Goal: Information Seeking & Learning: Learn about a topic

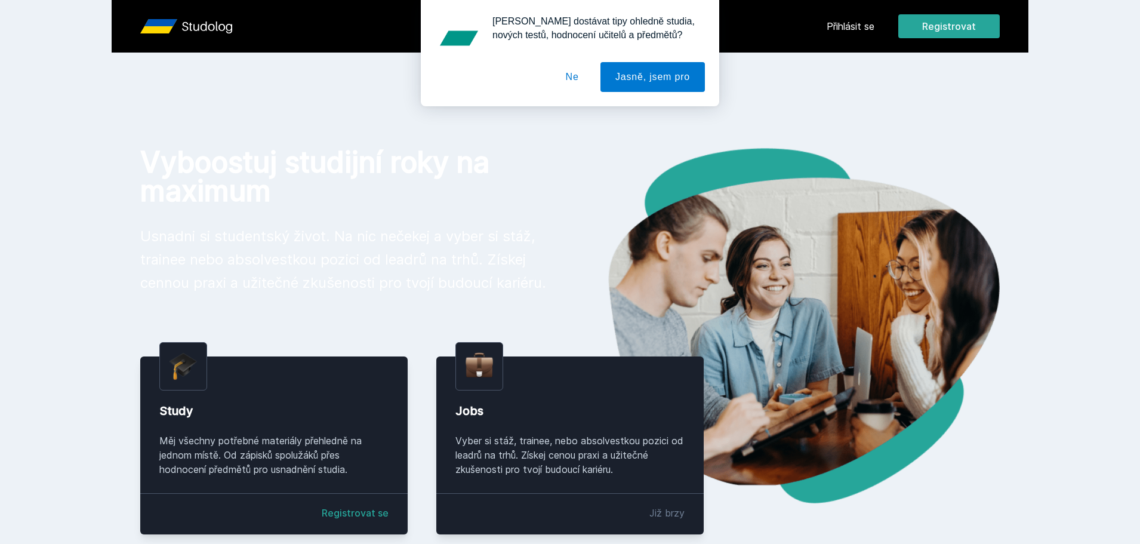
click at [837, 30] on div "Chceš dostávat tipy ohledně studia, nových testů, hodnocení učitelů a předmětů?…" at bounding box center [570, 53] width 1140 height 106
click at [837, 28] on div "Chceš dostávat tipy ohledně studia, nových testů, hodnocení učitelů a předmětů?…" at bounding box center [570, 53] width 1140 height 106
click at [565, 82] on button "Ne" at bounding box center [572, 77] width 43 height 30
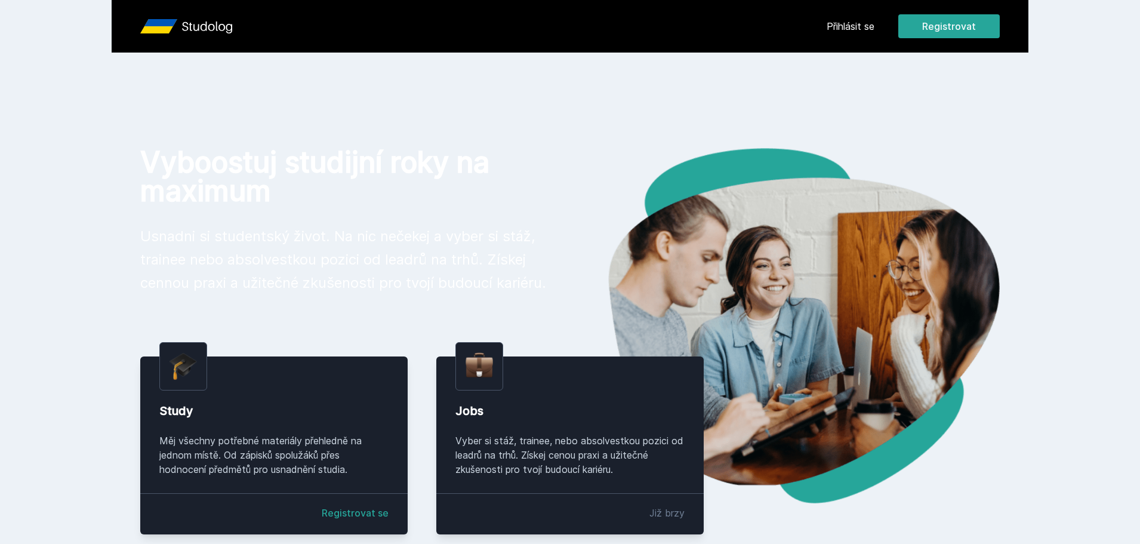
click at [859, 23] on link "Přihlásit se" at bounding box center [851, 26] width 48 height 14
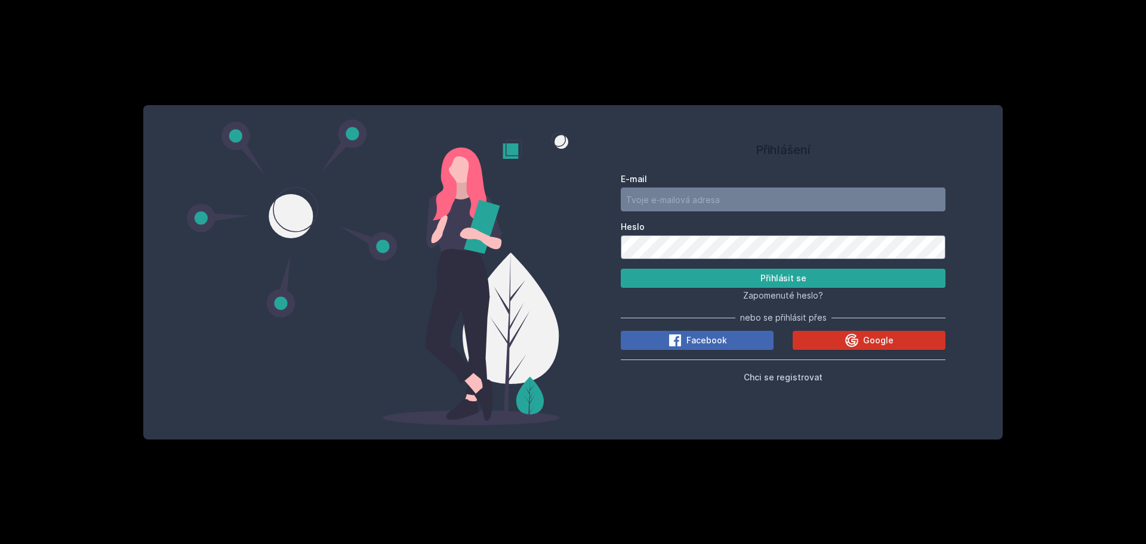
click at [841, 343] on button "Google" at bounding box center [869, 340] width 153 height 19
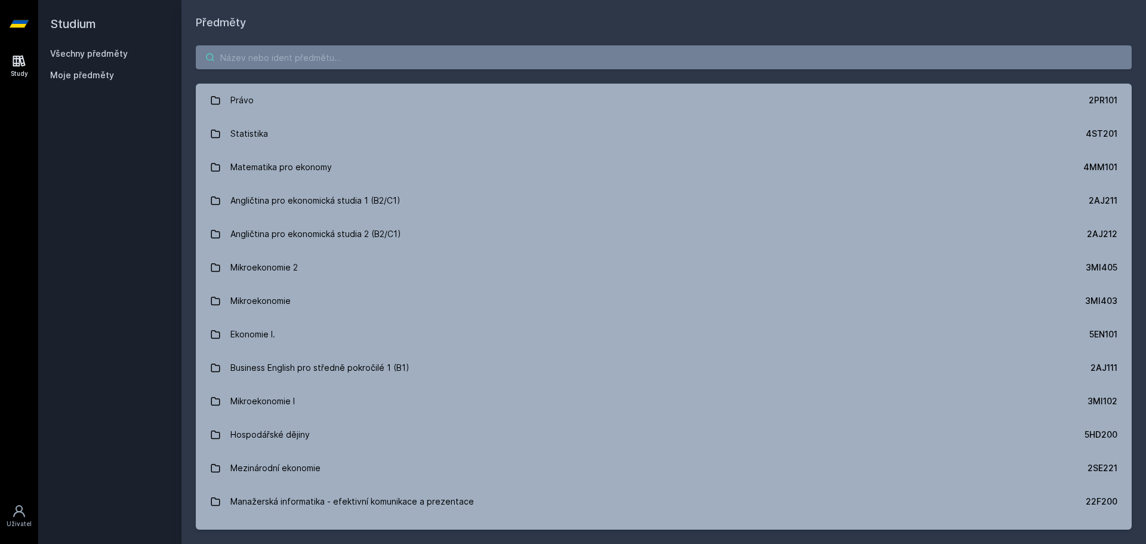
click at [308, 56] on input "search" at bounding box center [664, 57] width 936 height 24
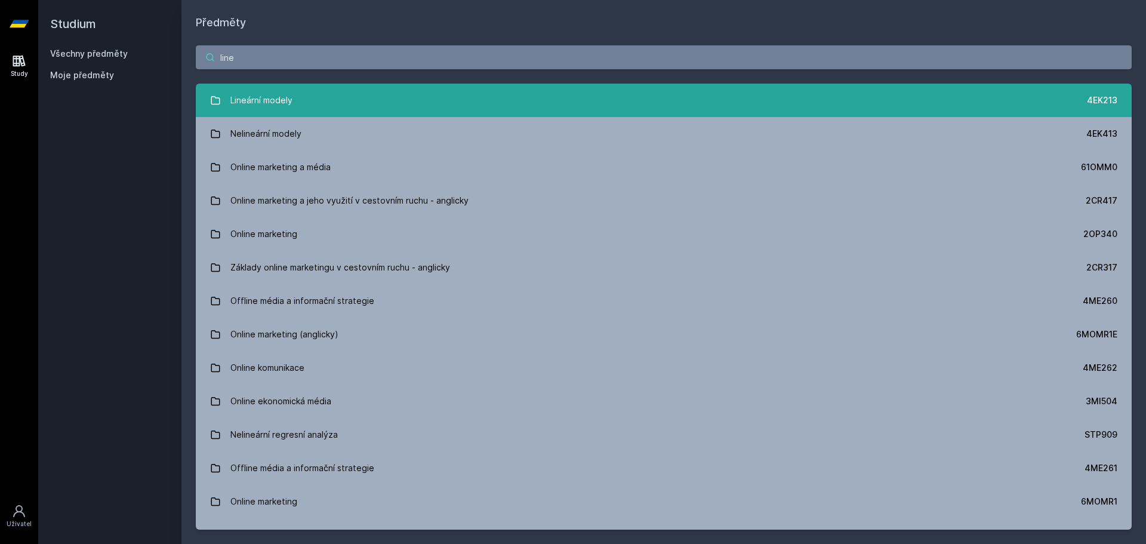
type input "line"
click at [683, 95] on link "Lineární modely 4EK213" at bounding box center [664, 100] width 936 height 33
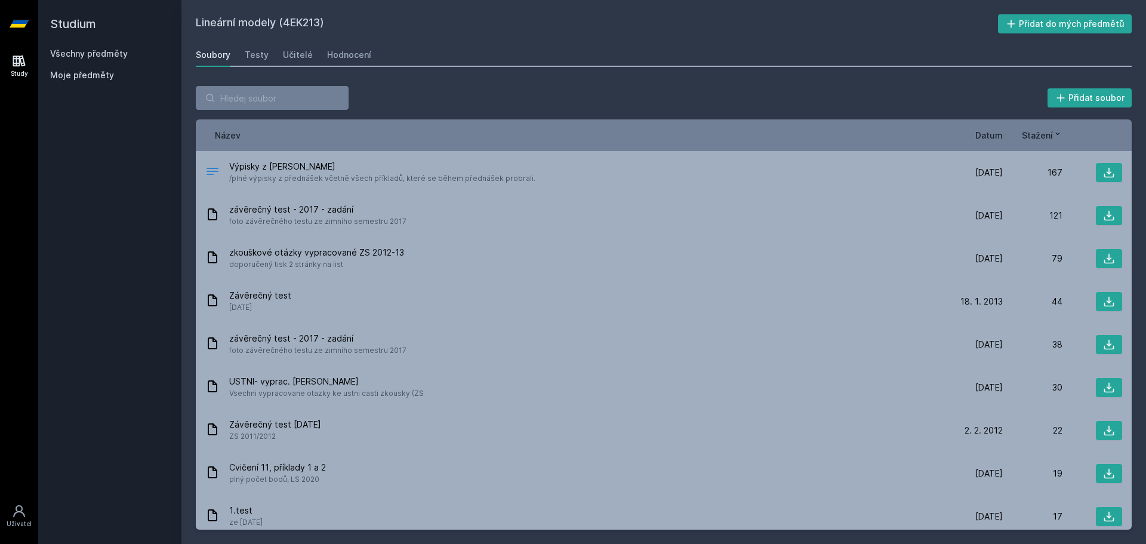
click at [987, 143] on div "Název Datum Stažení" at bounding box center [664, 135] width 936 height 32
click at [989, 140] on span "Datum" at bounding box center [988, 135] width 27 height 13
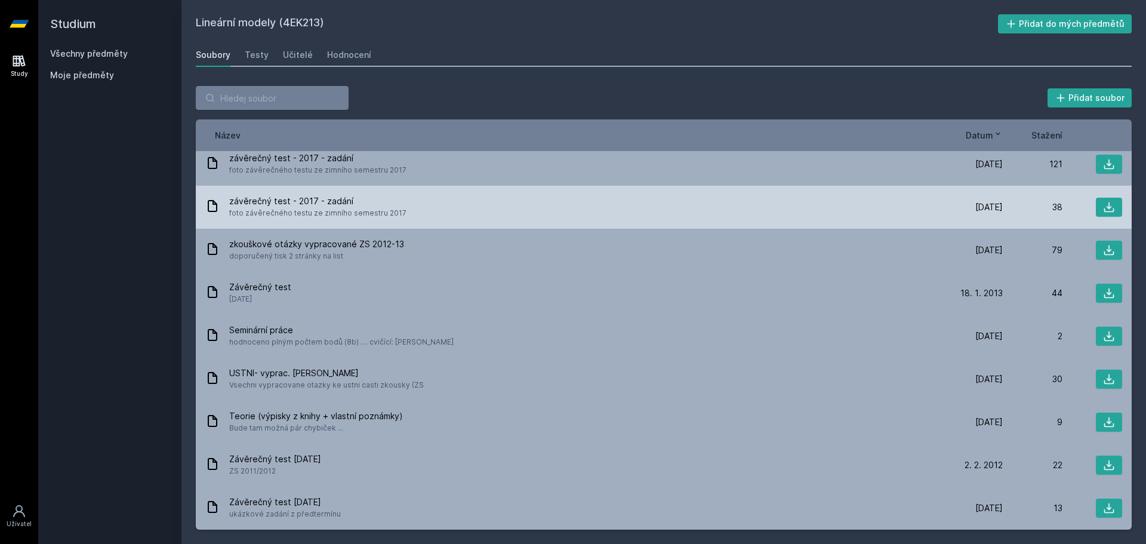
scroll to position [179, 0]
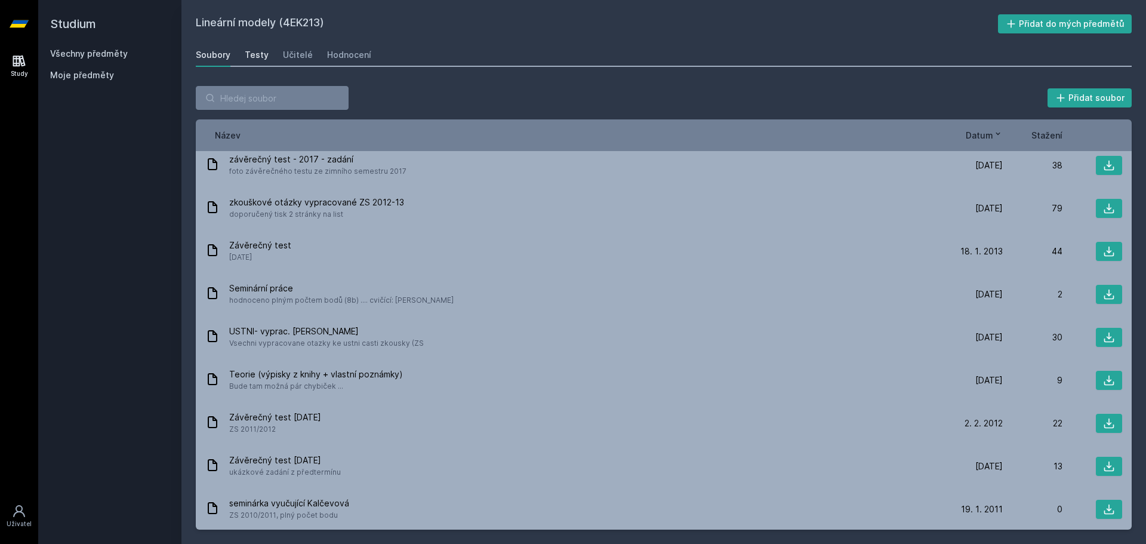
click at [252, 56] on div "Testy" at bounding box center [257, 55] width 24 height 12
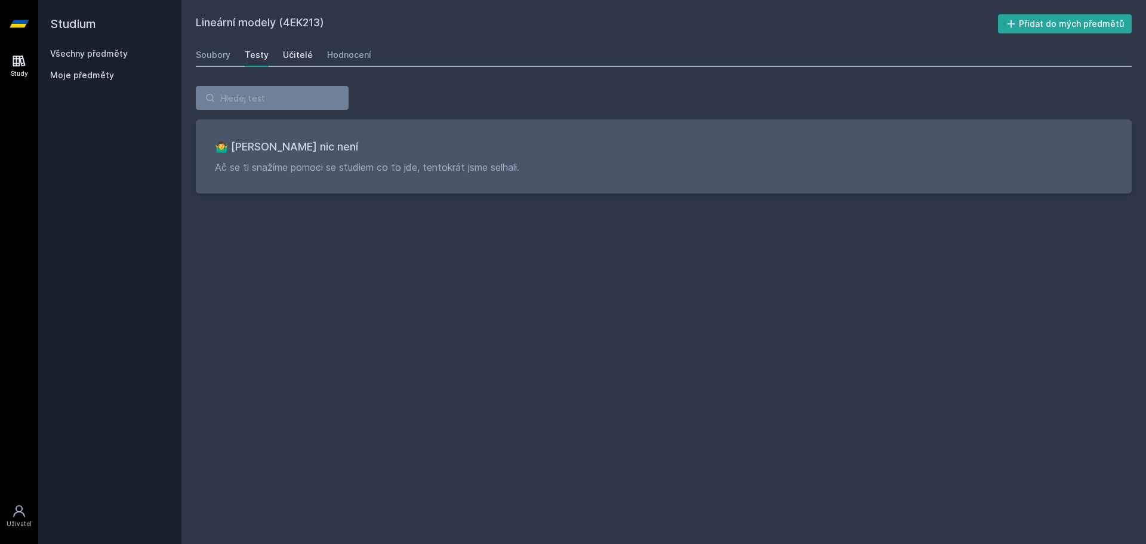
click at [287, 56] on div "Učitelé" at bounding box center [298, 55] width 30 height 12
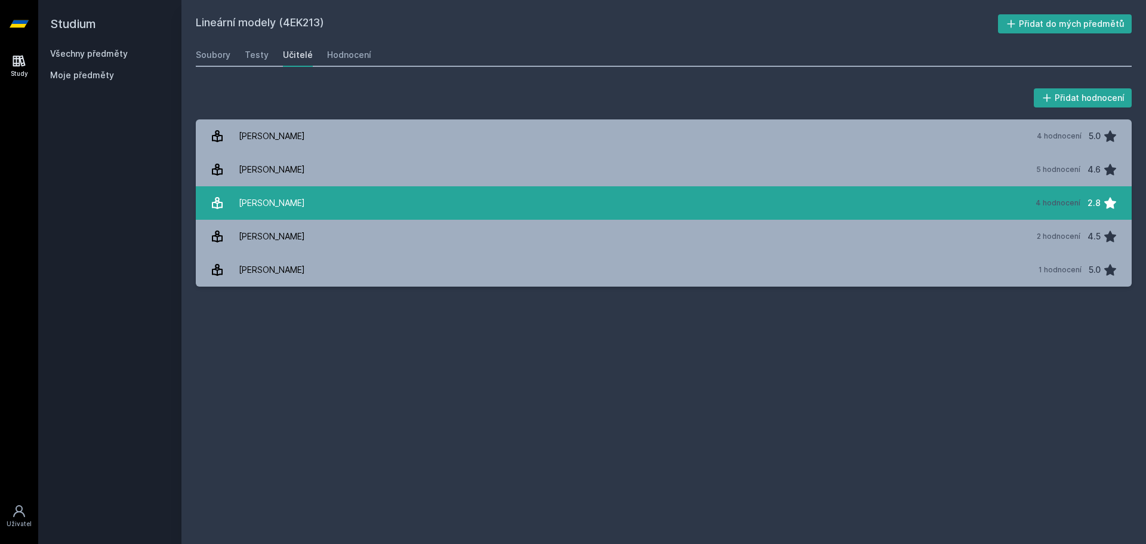
click at [318, 204] on link "[PERSON_NAME] 4 hodnocení 2.8" at bounding box center [664, 202] width 936 height 33
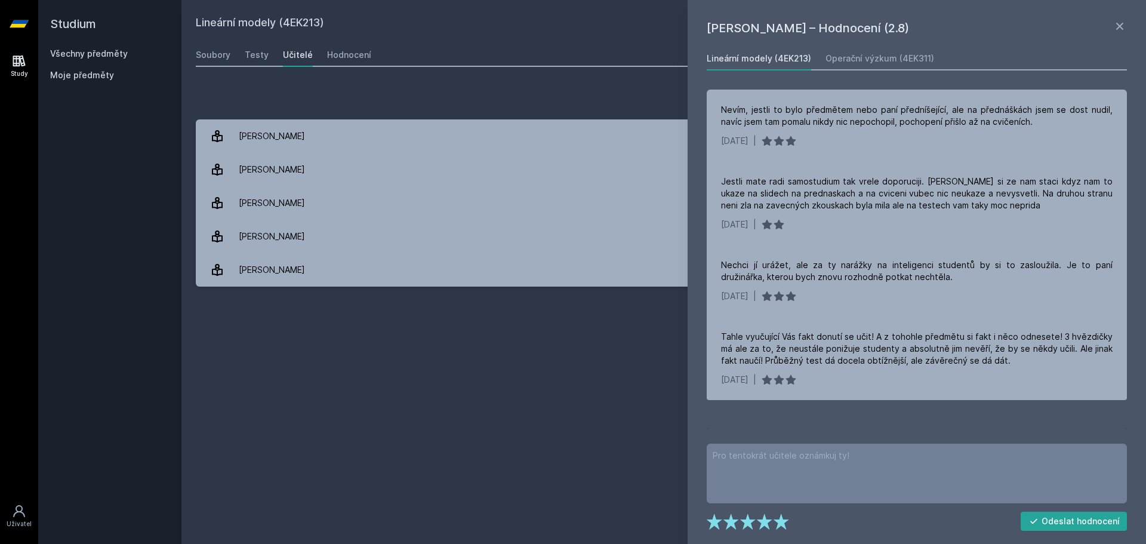
click at [373, 317] on div "Lineární modely (4EK213) Přidat do mých předmětů [GEOGRAPHIC_DATA] Testy Učitel…" at bounding box center [664, 271] width 936 height 515
click at [341, 63] on link "Hodnocení" at bounding box center [349, 55] width 44 height 24
